Goal: Task Accomplishment & Management: Manage account settings

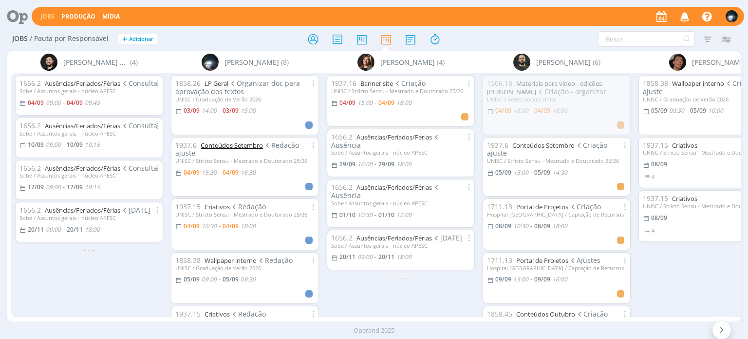
click at [215, 144] on link "Conteúdos Setembro" at bounding box center [232, 145] width 62 height 9
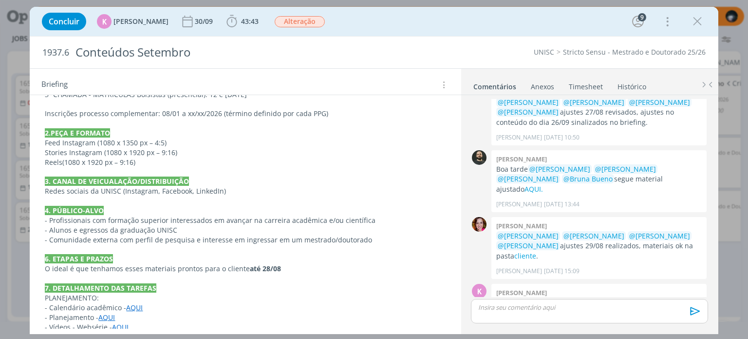
scroll to position [828, 0]
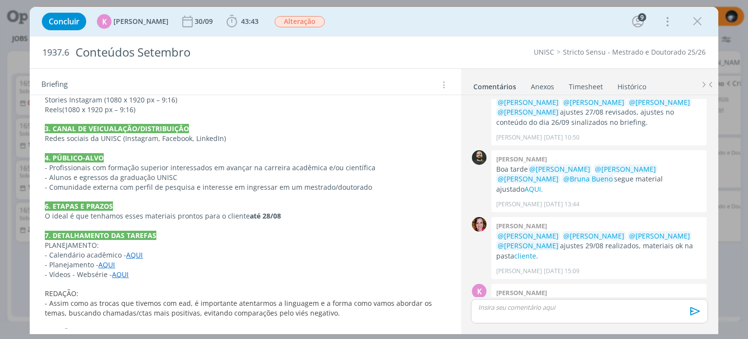
click at [103, 269] on link "AQUI" at bounding box center [106, 264] width 17 height 9
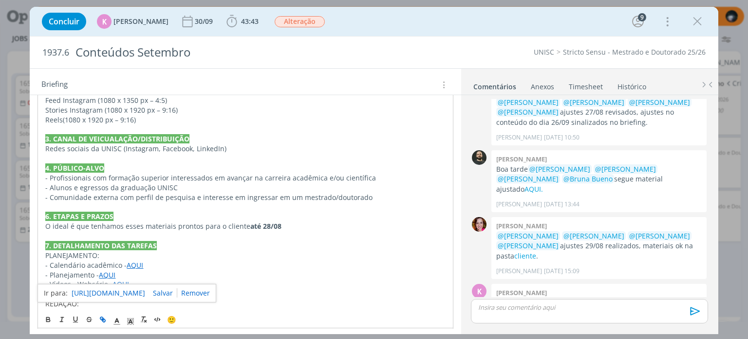
click at [107, 288] on link "[URL][DOMAIN_NAME]" at bounding box center [109, 293] width 74 height 13
click at [196, 196] on p "- Comunidade externa com perfil de pesquisa e interesse em ingressar em um mest…" at bounding box center [245, 197] width 400 height 10
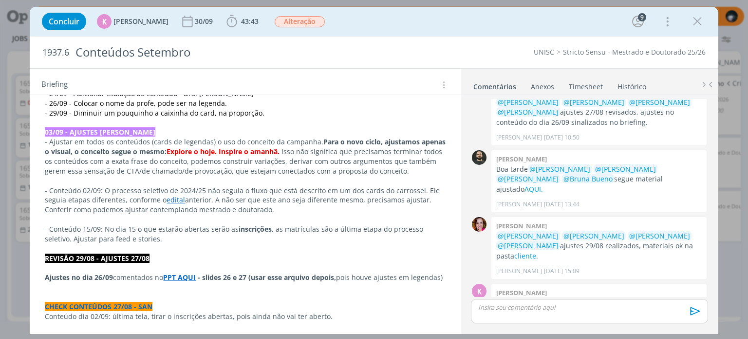
scroll to position [244, 0]
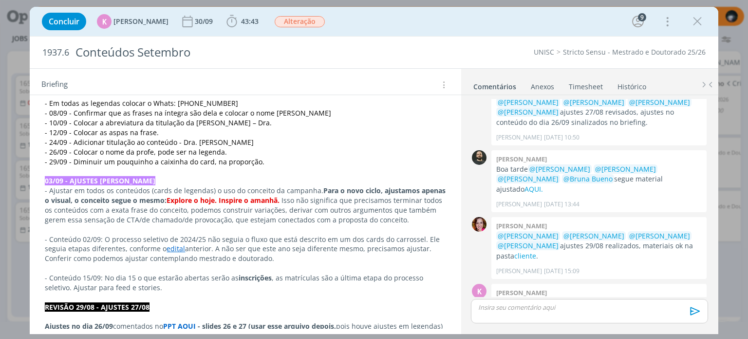
click at [167, 248] on link "edital" at bounding box center [176, 248] width 19 height 9
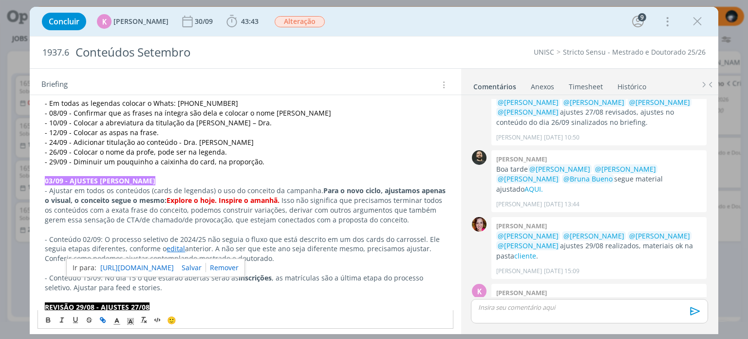
click at [168, 265] on link "[URL][DOMAIN_NAME]" at bounding box center [137, 267] width 74 height 13
click at [295, 214] on p "- Ajustar em todos os conteúdos (cards de legendas) o uso do conceito da campan…" at bounding box center [245, 205] width 401 height 39
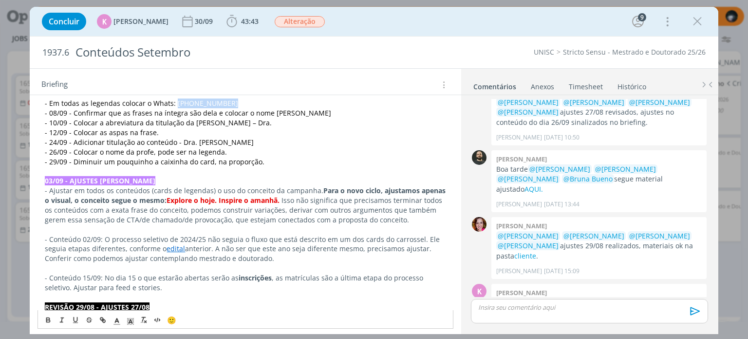
drag, startPoint x: 173, startPoint y: 102, endPoint x: 221, endPoint y: 101, distance: 47.3
click at [221, 101] on p "- Em todas as legendas colocar o Whats: [PHONE_NUMBER]" at bounding box center [245, 103] width 401 height 10
copy span "[PHONE_NUMBER]"
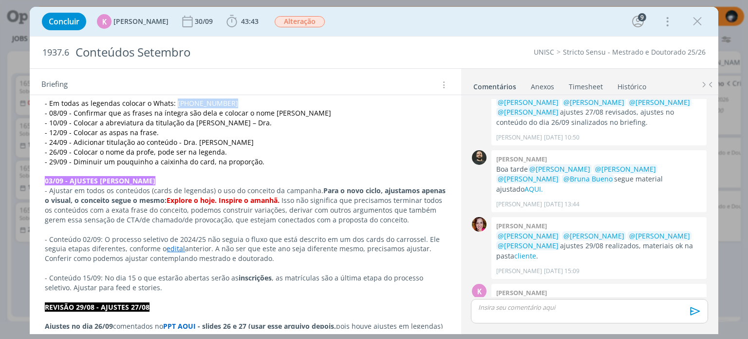
copy span "[PHONE_NUMBER]"
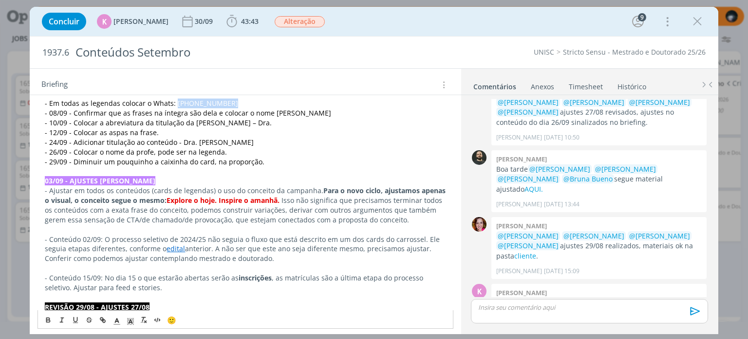
click at [188, 100] on span "- Em todas as legendas colocar o Whats: [PHONE_NUMBER]" at bounding box center [141, 102] width 193 height 9
drag, startPoint x: 173, startPoint y: 102, endPoint x: 196, endPoint y: 100, distance: 22.5
click at [196, 100] on span "- Em todas as legendas colocar o Whats: [PHONE_NUMBER]" at bounding box center [141, 102] width 193 height 9
drag, startPoint x: 48, startPoint y: 101, endPoint x: 220, endPoint y: 101, distance: 172.0
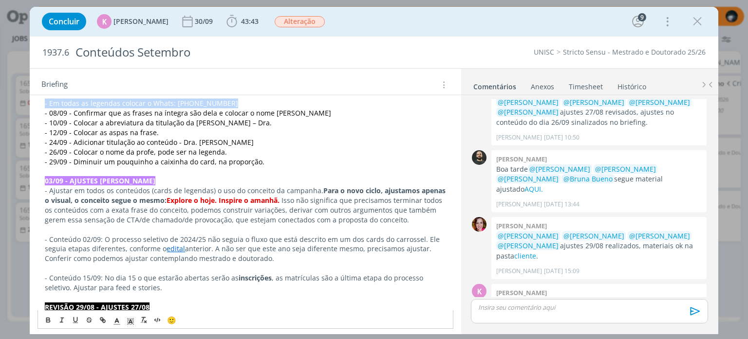
copy span "- Em todas as legendas colocar o Whats: [PHONE_NUMBER]"
click at [115, 124] on span "- 10/09 - Colocar a abreviatura da titulação da [PERSON_NAME] – Dra." at bounding box center [158, 122] width 227 height 9
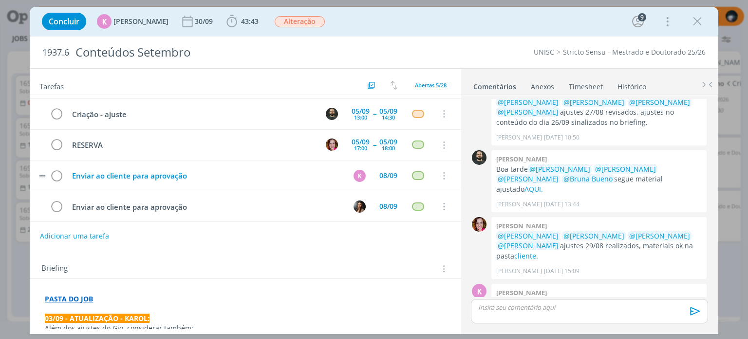
scroll to position [0, 0]
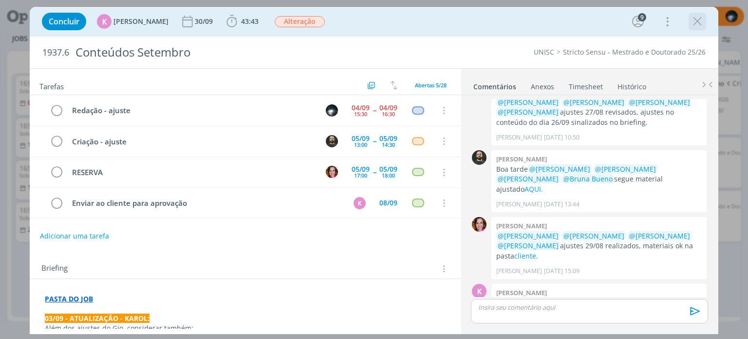
click at [700, 20] on icon "dialog" at bounding box center [697, 21] width 15 height 15
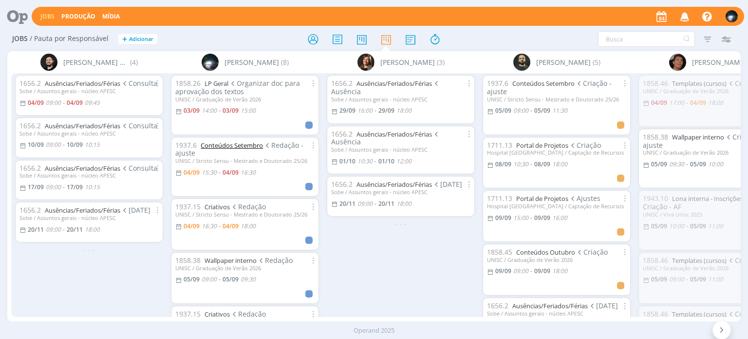
click at [211, 146] on link "Conteúdos Setembro" at bounding box center [232, 145] width 62 height 9
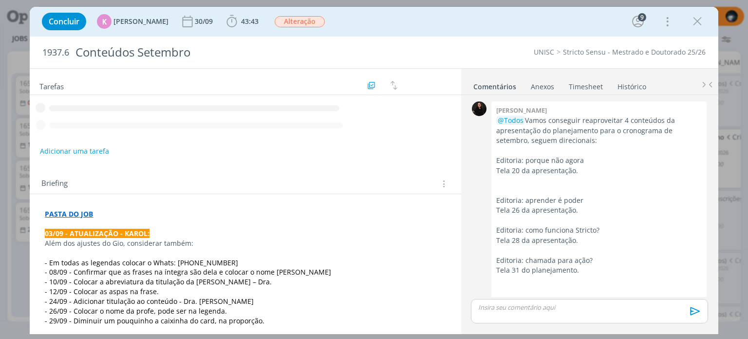
scroll to position [1537, 0]
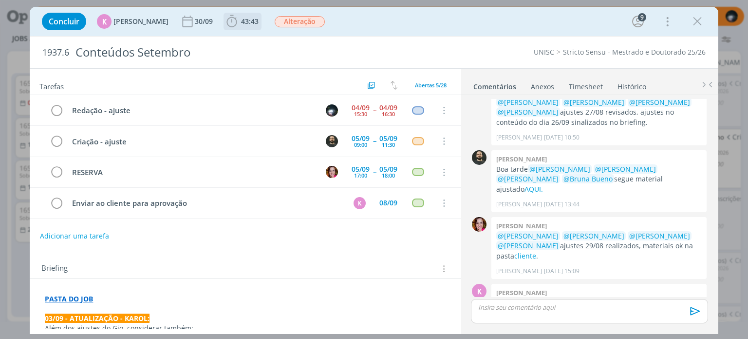
click at [226, 25] on icon "dialog" at bounding box center [232, 21] width 15 height 15
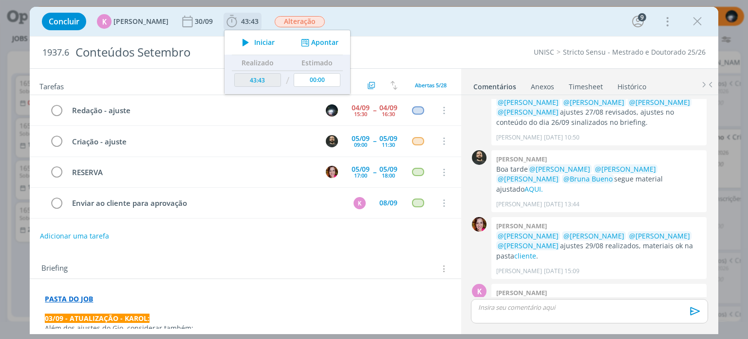
click at [325, 42] on button "Apontar" at bounding box center [319, 43] width 40 height 10
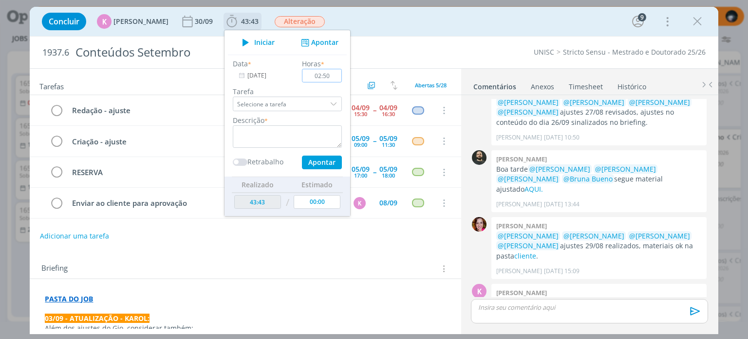
type input "02:50"
click at [269, 134] on textarea "dialog" at bounding box center [287, 136] width 109 height 22
type textarea "ajustes/redação"
click at [307, 160] on button "Apontar" at bounding box center [322, 162] width 40 height 14
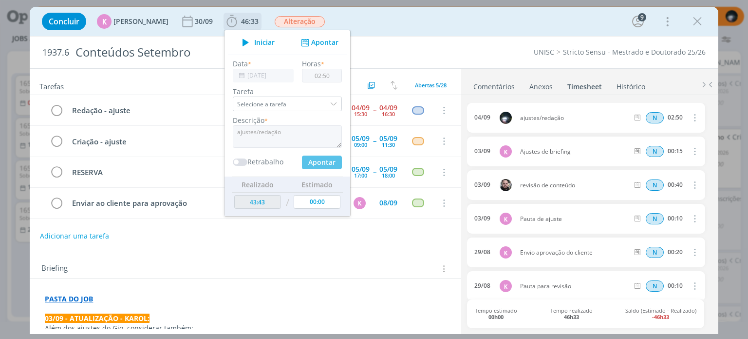
type input "00:00"
type input "46:33"
click at [419, 19] on div "Concluir K [PERSON_NAME] 30/09 46:33 Iniciar Apontar Data * [DATE] Horas * 00:0…" at bounding box center [374, 21] width 674 height 23
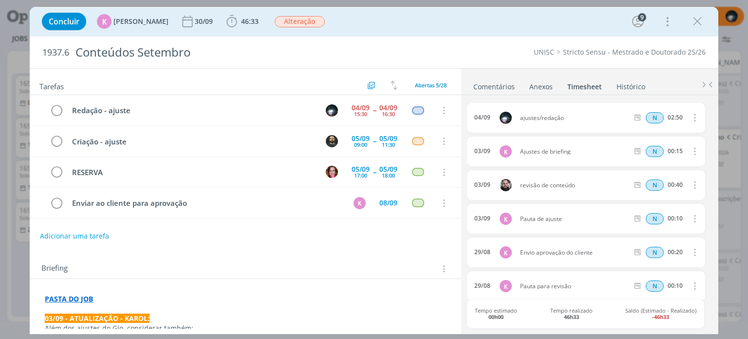
click at [483, 85] on link "Comentários" at bounding box center [494, 84] width 42 height 14
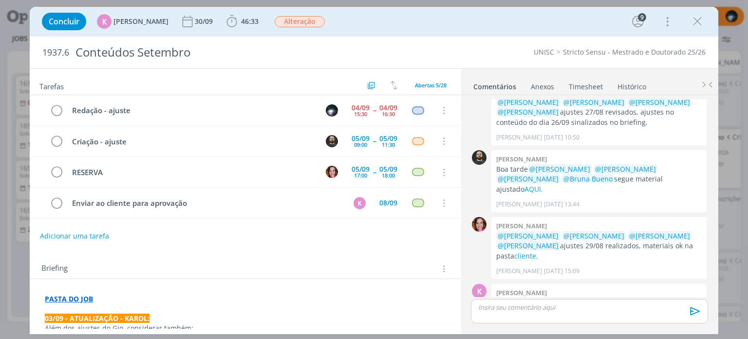
click at [489, 308] on p "dialog" at bounding box center [589, 307] width 221 height 9
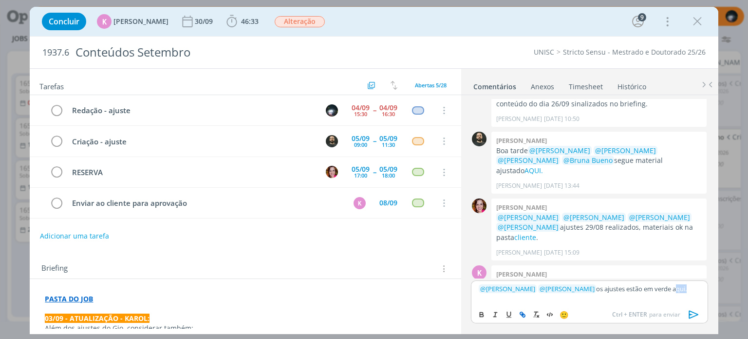
click at [520, 313] on icon "dialog" at bounding box center [521, 312] width 3 height 3
paste input "[URL][DOMAIN_NAME]"
type input "[URL][DOMAIN_NAME]"
click at [688, 268] on link "dialog" at bounding box center [681, 270] width 25 height 9
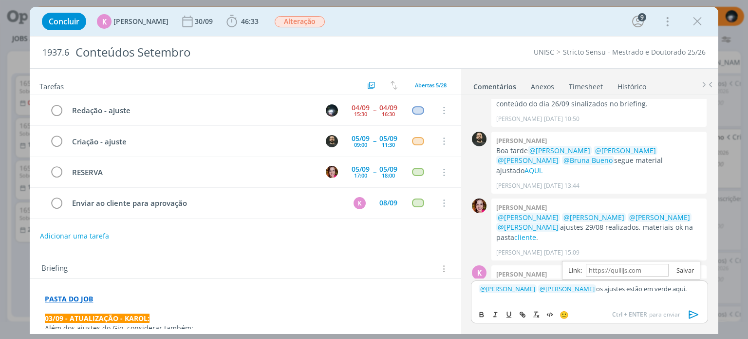
scroll to position [0, 0]
click at [685, 293] on div "﻿ @ [PERSON_NAME] ﻿ ﻿ @ [PERSON_NAME] ﻿ os ajustes estão em verde aqui ." at bounding box center [589, 292] width 237 height 24
click at [691, 312] on icon "dialog" at bounding box center [694, 314] width 15 height 15
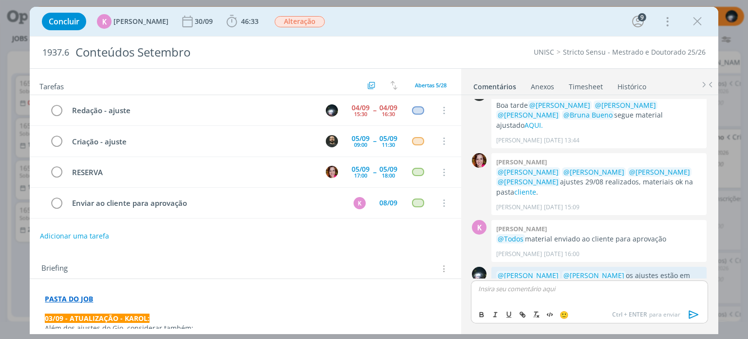
scroll to position [1602, 0]
click at [59, 109] on icon "dialog" at bounding box center [57, 110] width 14 height 15
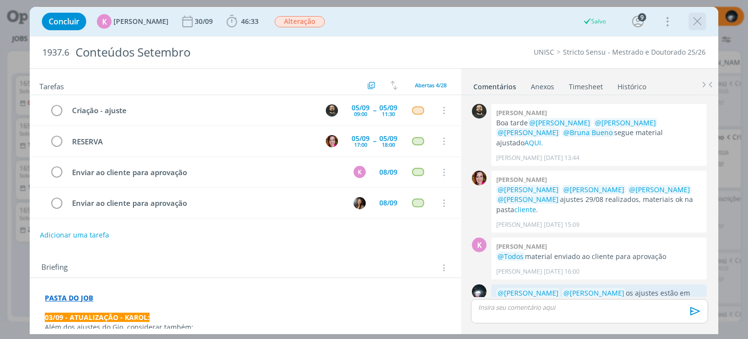
click at [695, 19] on icon "dialog" at bounding box center [697, 21] width 15 height 15
